Goal: Task Accomplishment & Management: Manage account settings

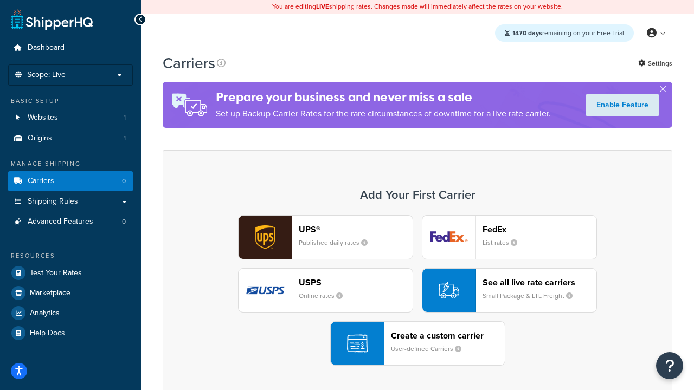
click at [417, 290] on div "UPS® Published daily rates FedEx List rates USPS Online rates See all live rate…" at bounding box center [417, 290] width 487 height 151
click at [539, 229] on header "FedEx" at bounding box center [539, 229] width 114 height 10
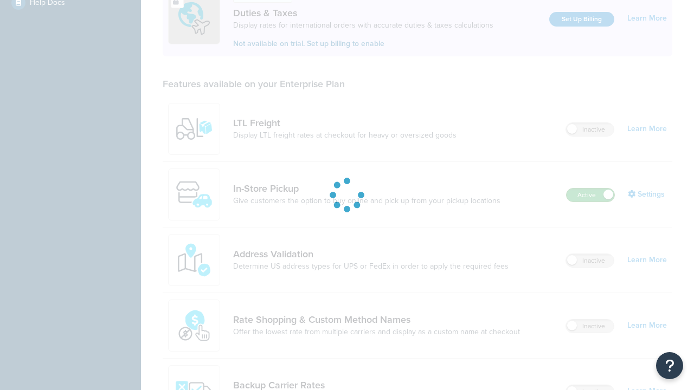
click at [590, 189] on label "Active" at bounding box center [590, 195] width 48 height 13
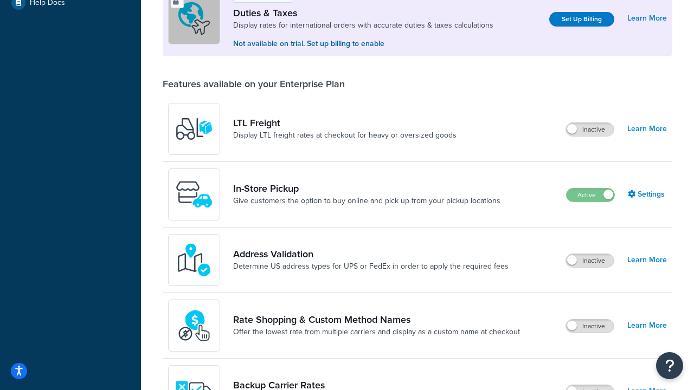
scroll to position [540, 0]
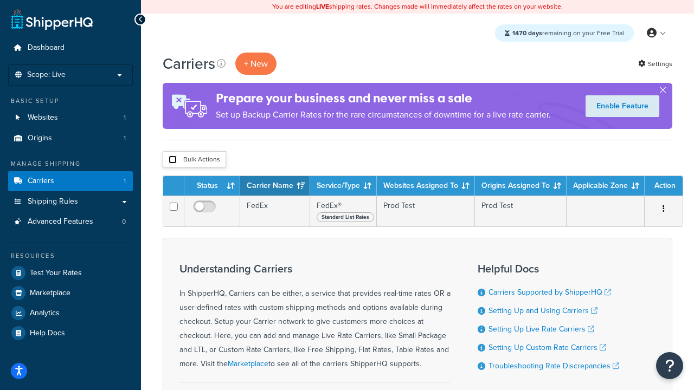
click at [172, 160] on input "checkbox" at bounding box center [173, 160] width 8 height 8
checkbox input "true"
click at [0, 0] on button "Delete" at bounding box center [0, 0] width 0 height 0
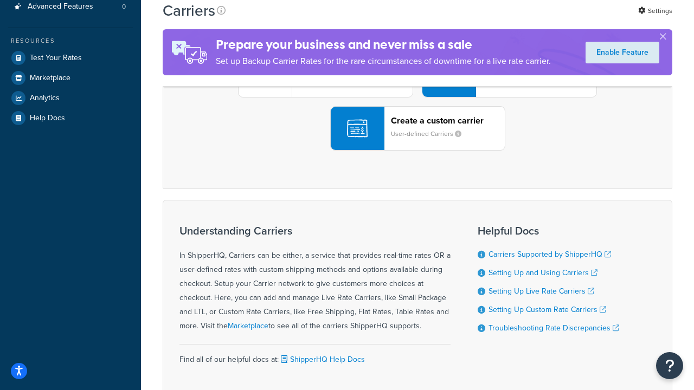
click at [417, 151] on div "UPS® Published daily rates FedEx List rates USPS Online rates See all live rate…" at bounding box center [417, 75] width 487 height 151
click at [539, 20] on header "FedEx" at bounding box center [539, 14] width 114 height 10
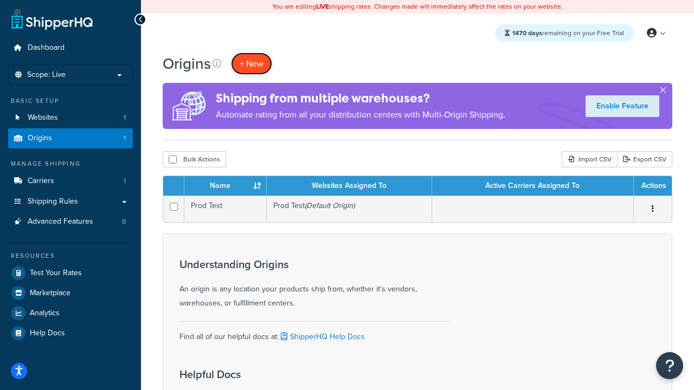
click at [251, 63] on span "+ New" at bounding box center [251, 63] width 24 height 12
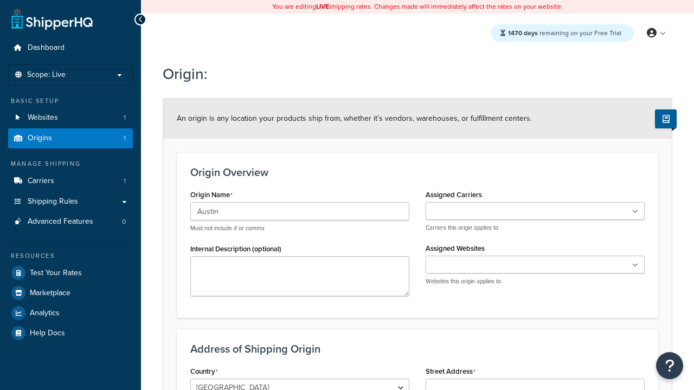
type input "Austin"
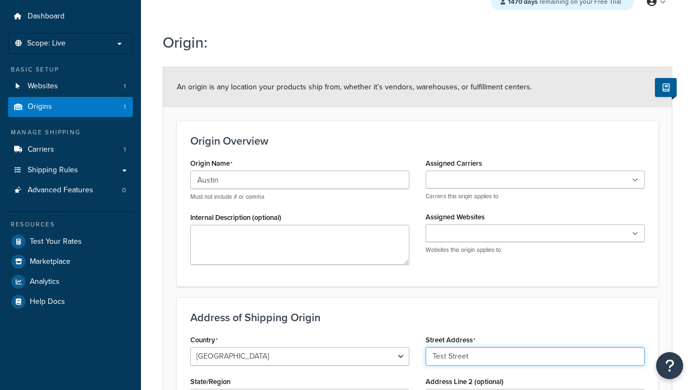
type input "Test Street"
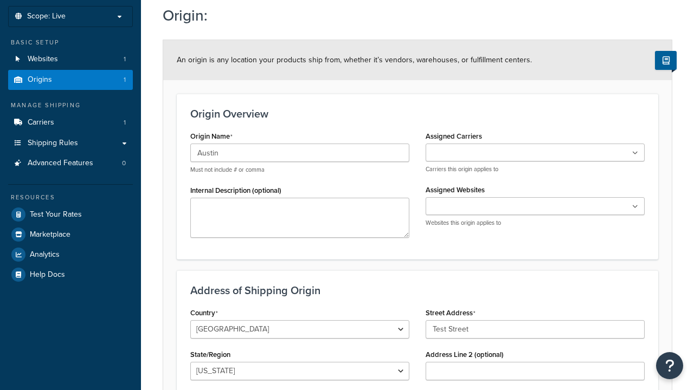
type input "Austin"
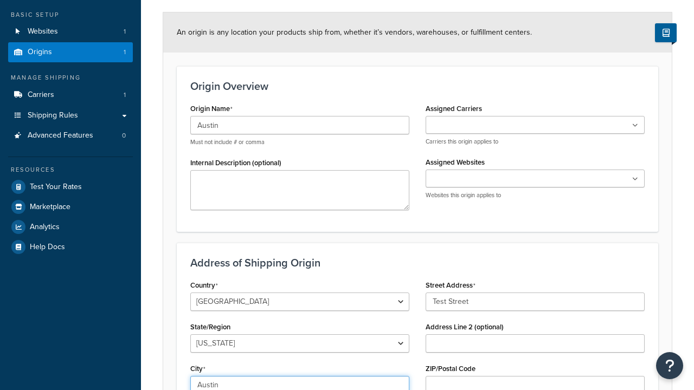
select select "43"
type input "Austin"
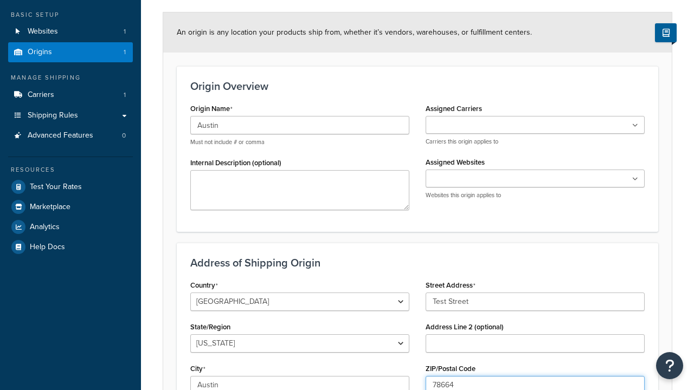
type input "78664"
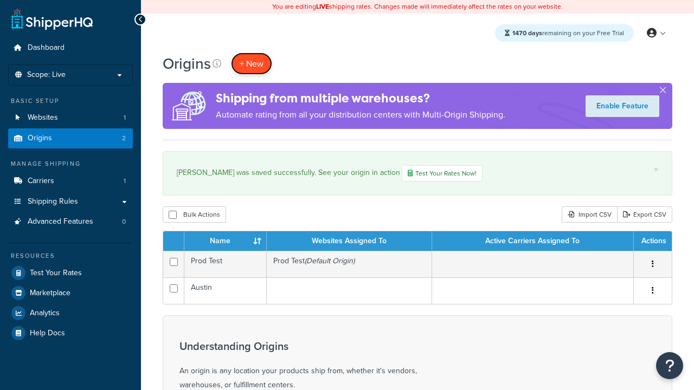
click at [251, 63] on span "+ New" at bounding box center [251, 63] width 24 height 12
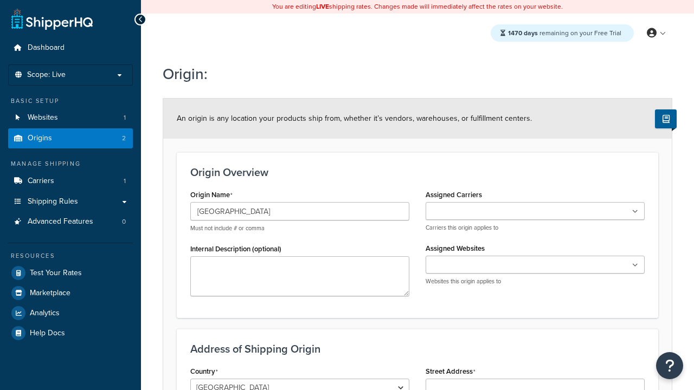
type input "[GEOGRAPHIC_DATA]"
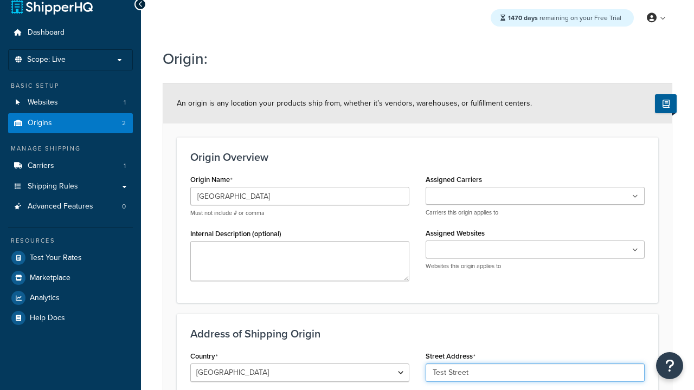
type input "Test Street"
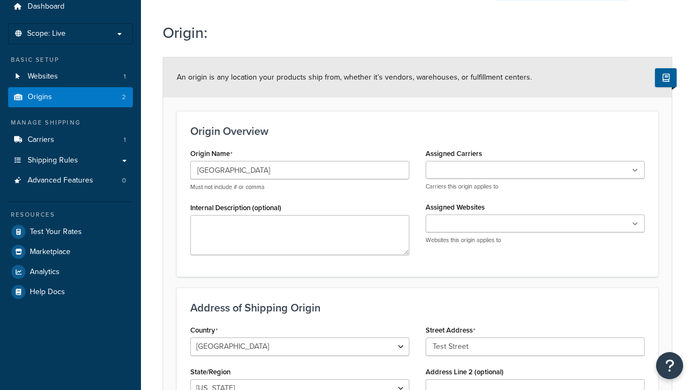
type input "Austin"
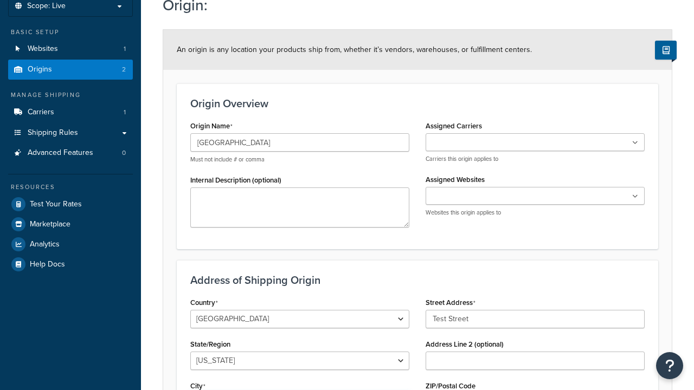
select select "43"
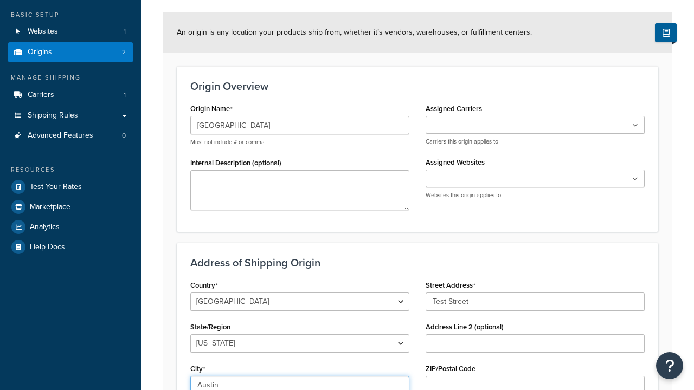
type input "Austin"
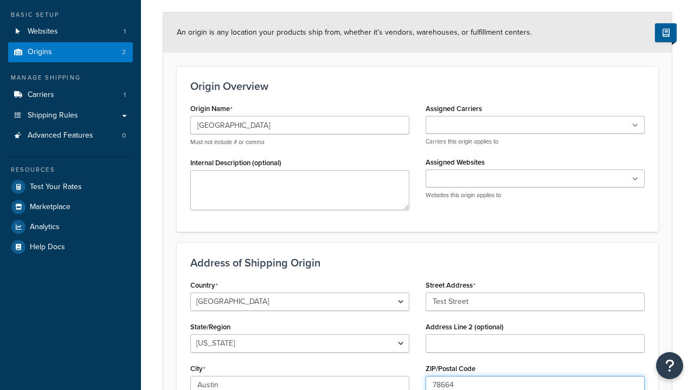
type input "78664"
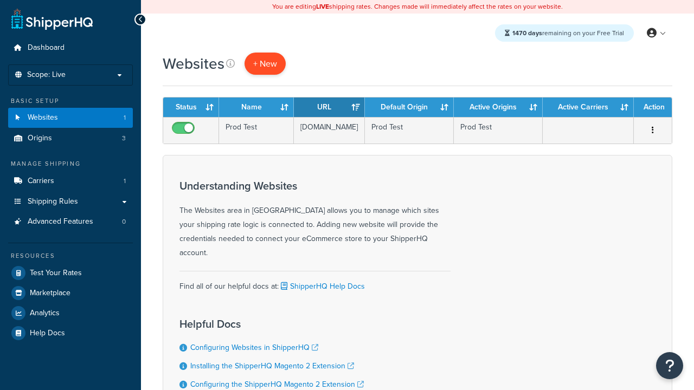
click at [265, 63] on span "+ New" at bounding box center [265, 63] width 24 height 12
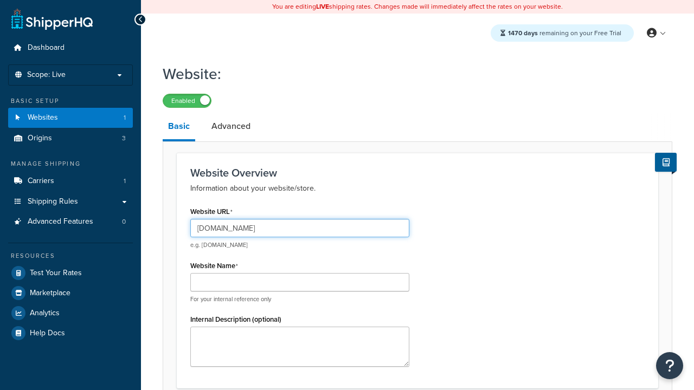
type input "[DOMAIN_NAME]"
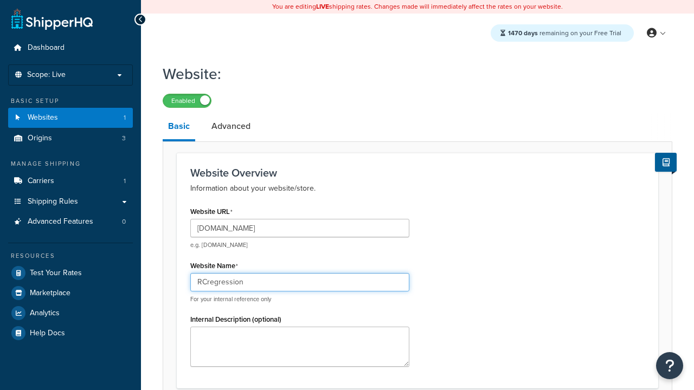
type input "RCregression"
